Goal: Information Seeking & Learning: Learn about a topic

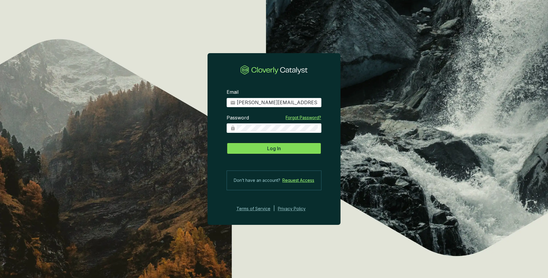
click at [291, 150] on button "Log In" at bounding box center [274, 148] width 95 height 12
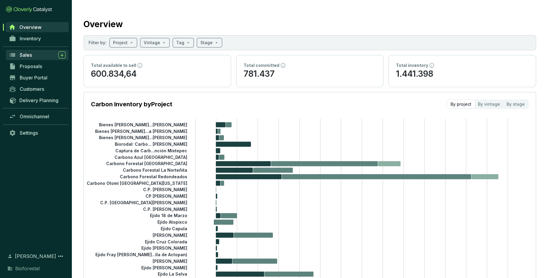
click at [36, 56] on div "Sales" at bounding box center [43, 54] width 46 height 7
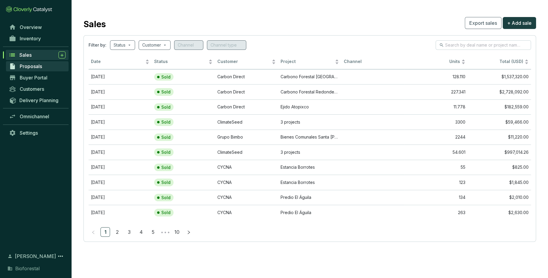
click at [35, 64] on span "Proposals" at bounding box center [31, 66] width 22 height 6
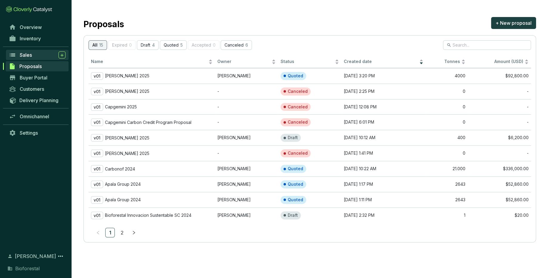
click at [33, 53] on div "Sales" at bounding box center [43, 54] width 46 height 7
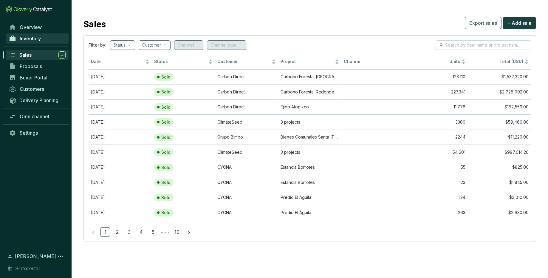
click at [28, 36] on span "Inventory" at bounding box center [30, 38] width 21 height 6
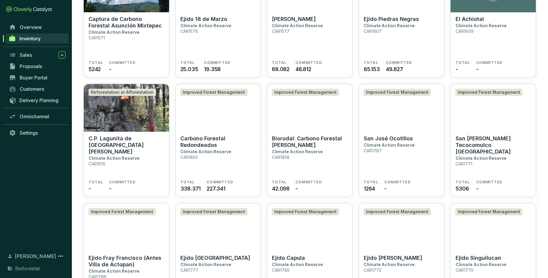
scroll to position [808, 0]
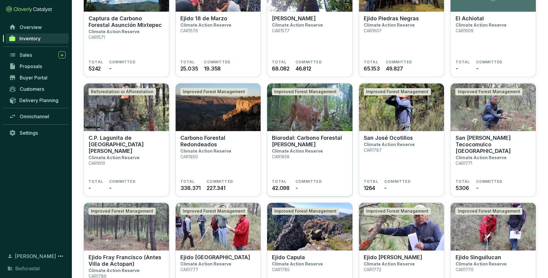
click at [293, 155] on section "Biorodal: Carbono Forestal [PERSON_NAME] Climate Action Reserve CAR1858" at bounding box center [310, 157] width 76 height 44
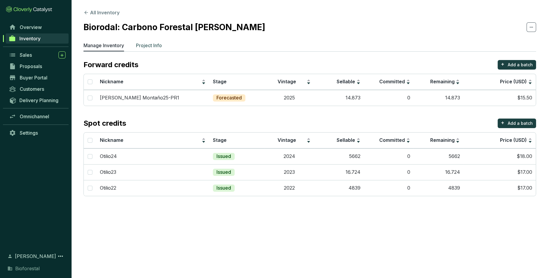
click at [154, 45] on p "Project Info" at bounding box center [149, 45] width 26 height 7
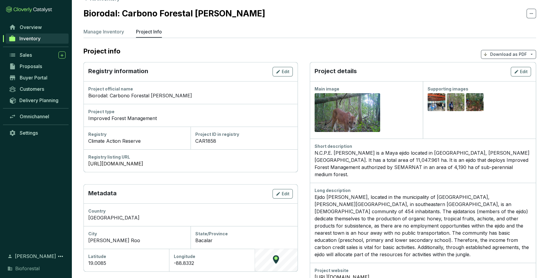
scroll to position [63, 0]
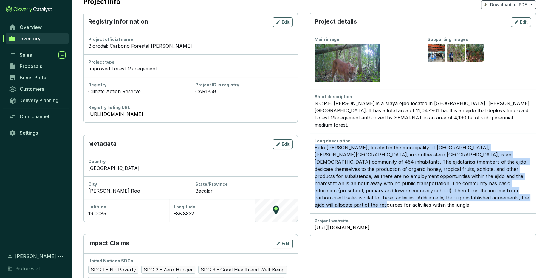
drag, startPoint x: 315, startPoint y: 141, endPoint x: 459, endPoint y: 189, distance: 151.3
click at [459, 189] on p "Ejido Otilio Montaño, located in the municipality of Bacalar, Quintana Roo, in …" at bounding box center [423, 176] width 217 height 64
copy p "Ejido Otilio Montaño, located in the municipality of Bacalar, Quintana Roo, in …"
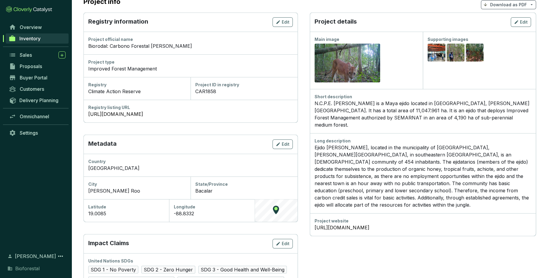
click at [388, 118] on div "N.C.P.E. Otilio Montaño is a Maya ejido located in Bacalar, Quintana Roo. It ha…" at bounding box center [423, 114] width 217 height 29
click at [492, 121] on div "Short description N.C.P.E. Otilio Montaño is a Maya ejido located in Bacalar, Q…" at bounding box center [423, 111] width 226 height 44
click at [472, 121] on div "N.C.P.E. Otilio Montaño is a Maya ejido located in Bacalar, Quintana Roo. It ha…" at bounding box center [423, 114] width 217 height 29
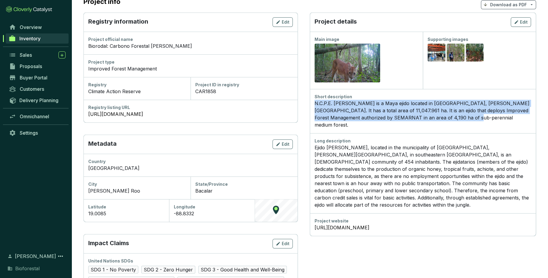
drag, startPoint x: 464, startPoint y: 117, endPoint x: 308, endPoint y: 104, distance: 156.5
click at [308, 104] on section "Registry information Edit Project official name Biorodal: Carbono Forestal Otil…" at bounding box center [310, 208] width 453 height 391
copy div "N.C.P.E. Otilio Montaño is a Maya ejido located in Bacalar, Quintana Roo. It ha…"
click at [191, 114] on link "https://thereserve2.apx.com/mymodule/reg/prjView.asp?id1=1858" at bounding box center [190, 113] width 205 height 7
